Goal: Information Seeking & Learning: Learn about a topic

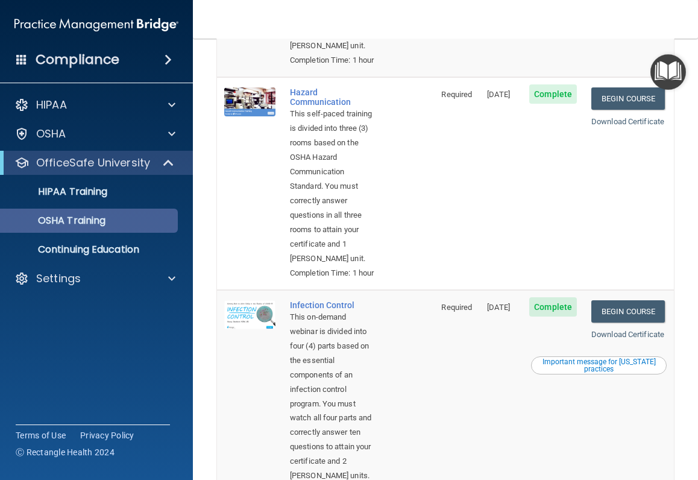
scroll to position [113, 0]
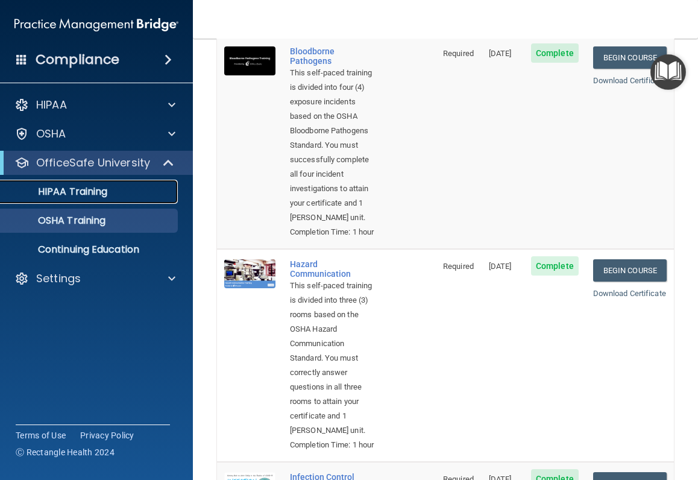
click at [79, 203] on link "HIPAA Training" at bounding box center [83, 192] width 190 height 24
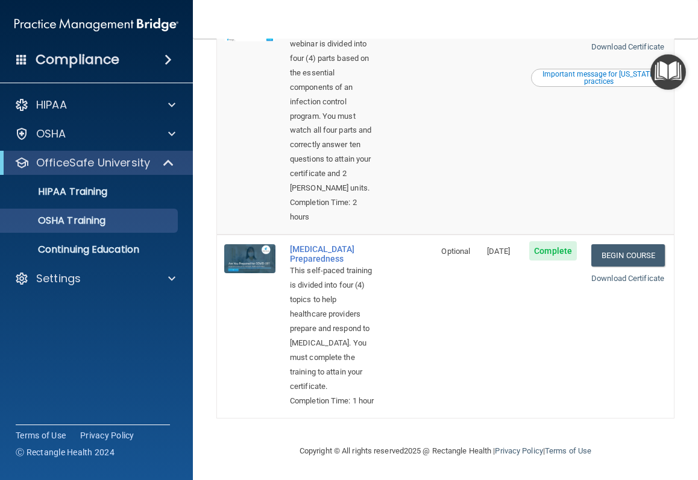
scroll to position [681, 0]
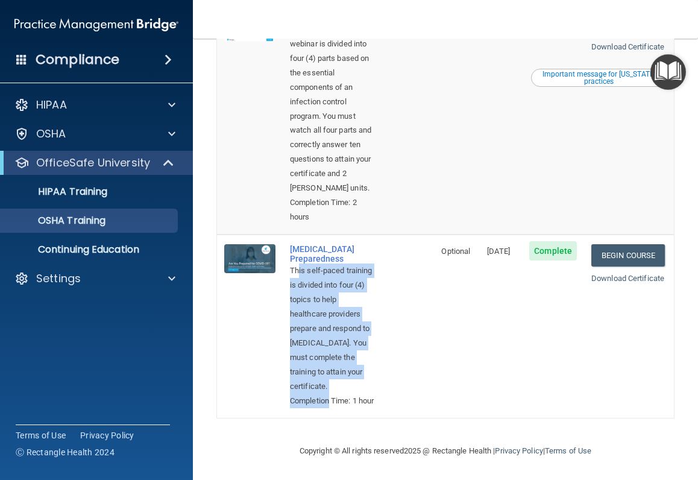
drag, startPoint x: 314, startPoint y: 254, endPoint x: 349, endPoint y: 393, distance: 142.9
click at [349, 393] on td "[MEDICAL_DATA] Preparedness This self-paced training is divided into four (4) t…" at bounding box center [358, 325] width 151 height 183
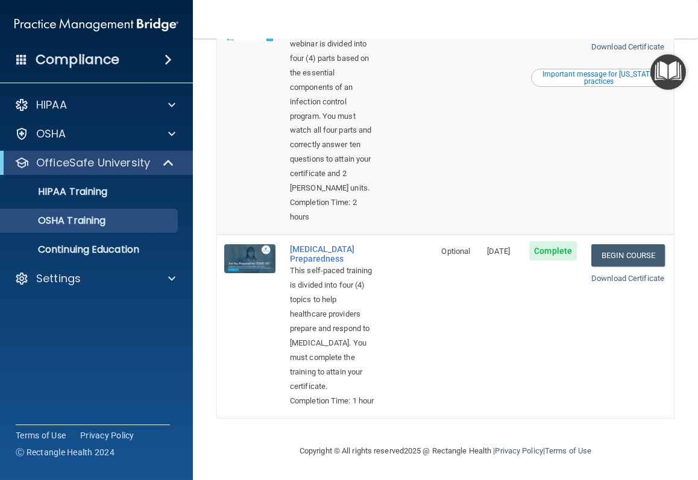
click at [434, 307] on td "Optional" at bounding box center [457, 325] width 46 height 183
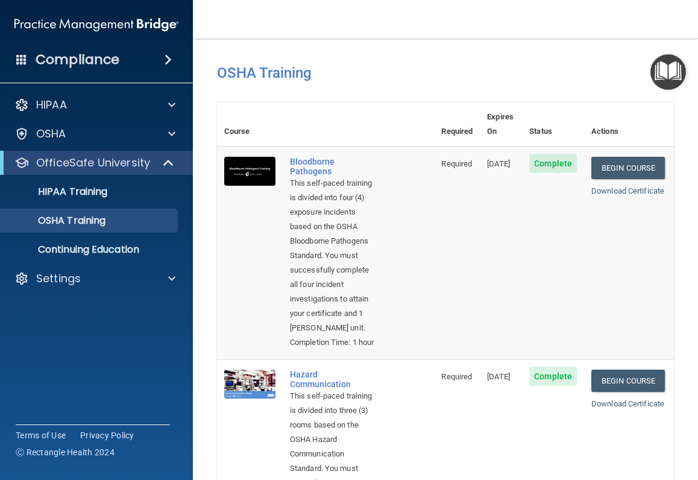
scroll to position [0, 0]
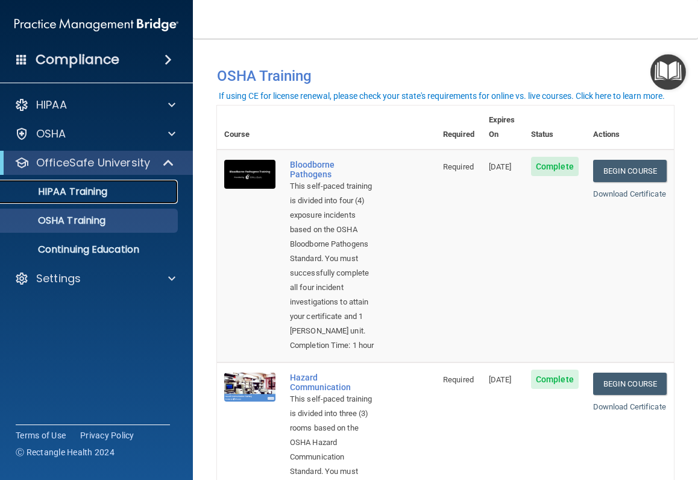
click at [86, 186] on p "HIPAA Training" at bounding box center [57, 192] width 99 height 12
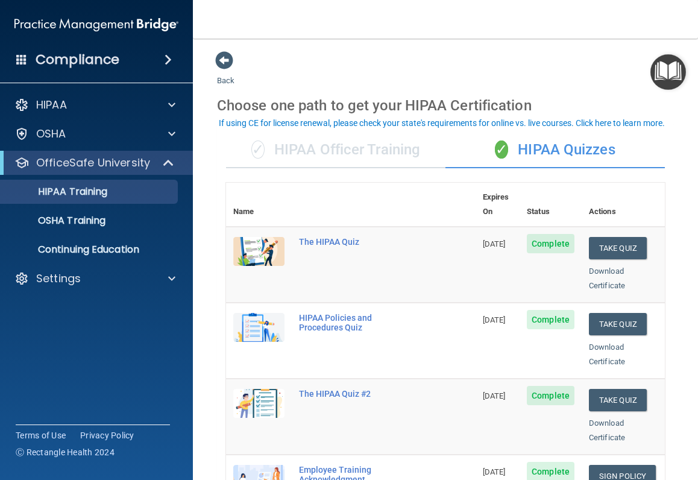
click at [345, 152] on div "✓ HIPAA Officer Training" at bounding box center [335, 150] width 219 height 36
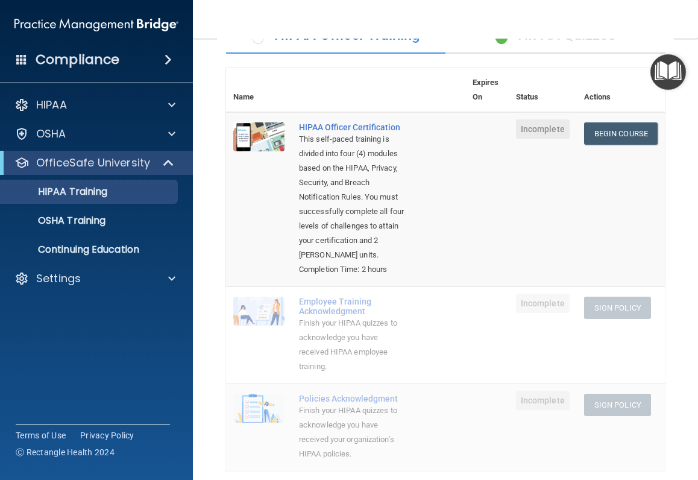
scroll to position [60, 0]
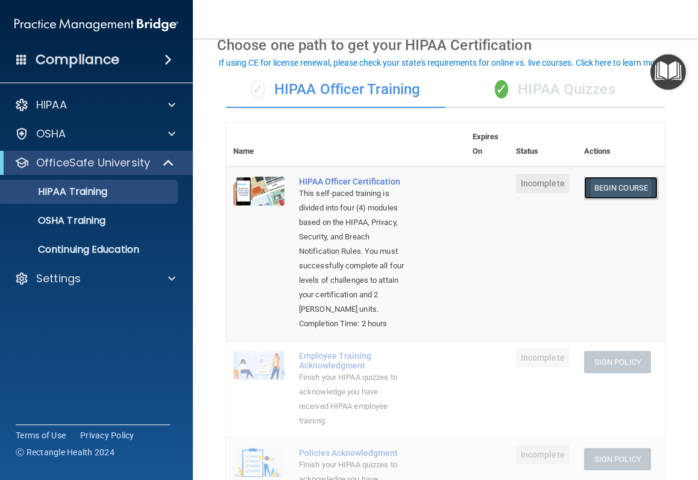
click at [596, 178] on link "Begin Course" at bounding box center [621, 188] width 74 height 22
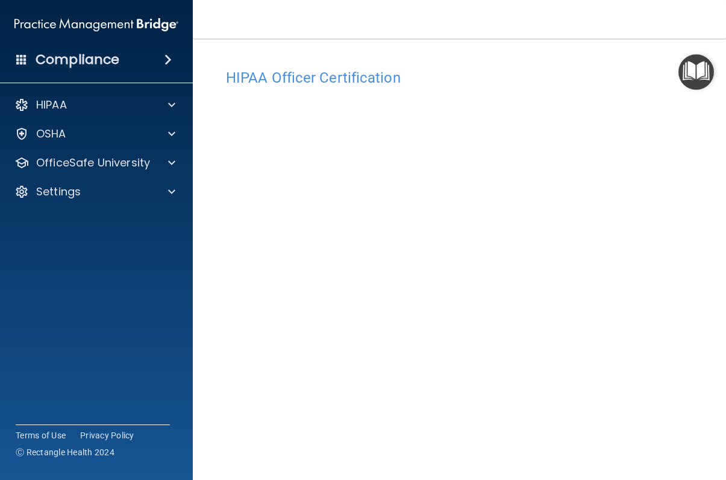
click at [452, 74] on h4 "HIPAA Officer Certification" at bounding box center [459, 78] width 467 height 16
click at [549, 70] on h4 "HIPAA Officer Certification" at bounding box center [459, 78] width 467 height 16
click at [537, 14] on nav "Toggle navigation Andrea Dannehl asheets711@gmail.com Manage My Enterprise Linc…" at bounding box center [459, 19] width 533 height 39
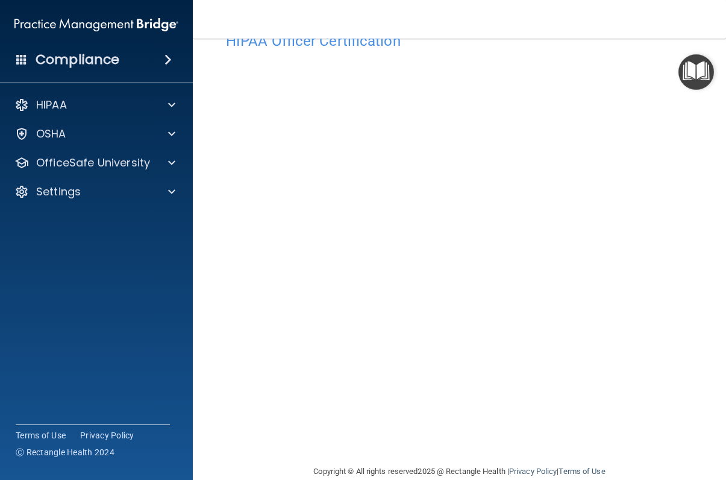
scroll to position [57, 0]
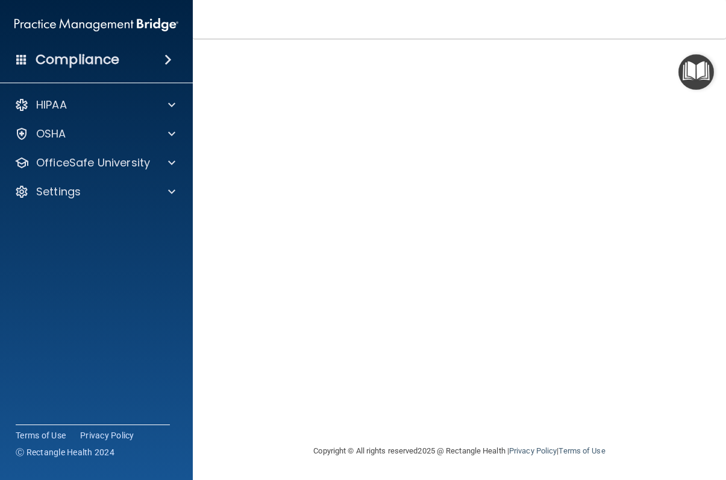
click at [501, 30] on nav "Toggle navigation Andrea Dannehl asheets711@gmail.com Manage My Enterprise Linc…" at bounding box center [459, 19] width 533 height 39
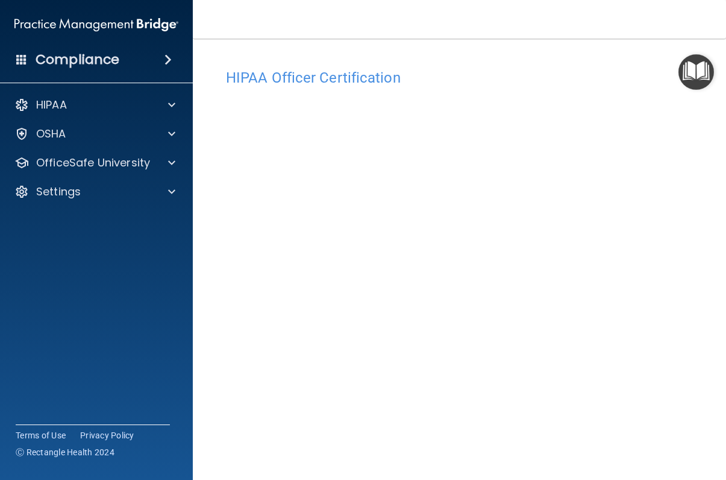
click at [574, 68] on div "HIPAA Officer Certification" at bounding box center [459, 78] width 485 height 30
click at [558, 55] on div "HIPAA Officer Certification This course doesn’t expire until . Are you sure you…" at bounding box center [459, 270] width 485 height 438
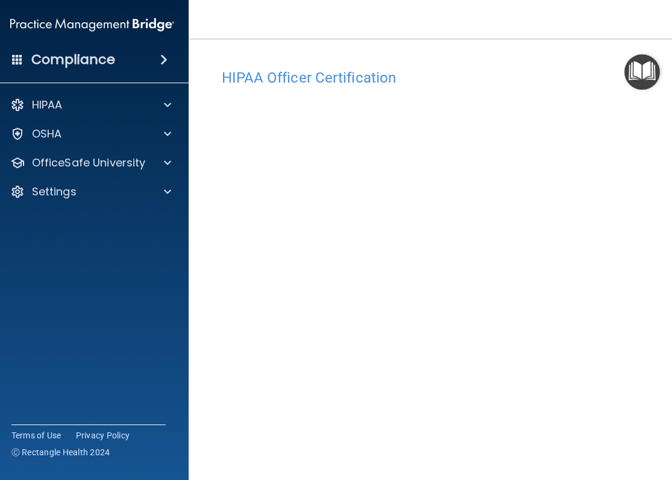
click at [404, 52] on div "HIPAA Officer Certification This course doesn’t expire until . Are you sure you…" at bounding box center [433, 270] width 440 height 438
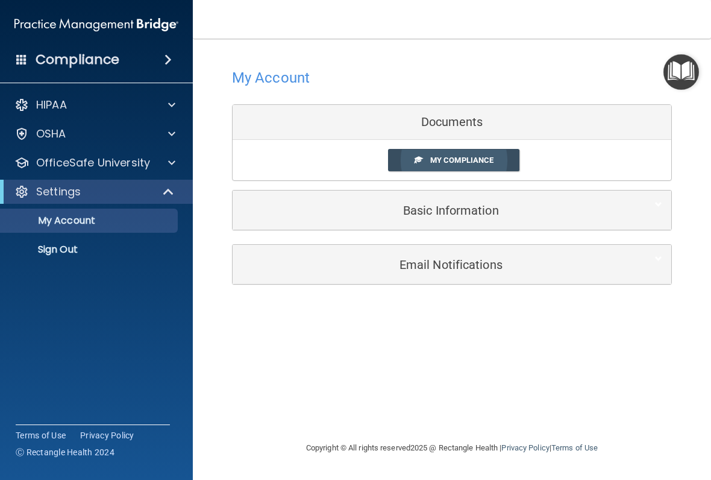
click at [446, 151] on link "My Compliance" at bounding box center [454, 160] width 132 height 22
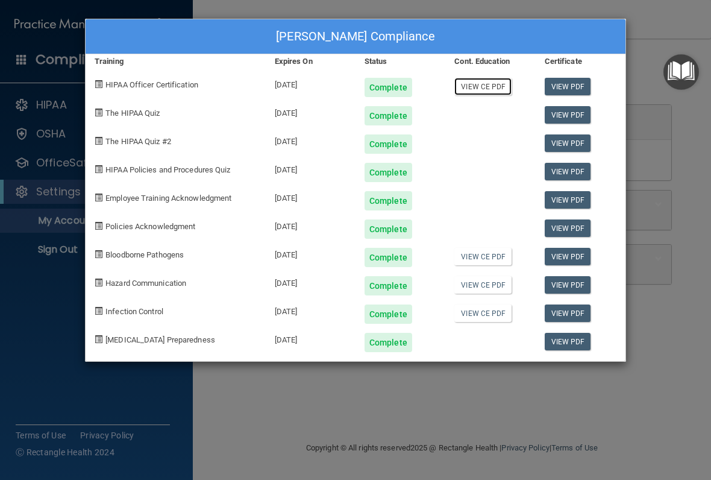
click at [489, 86] on link "View CE PDF" at bounding box center [482, 86] width 57 height 17
